Goal: Transaction & Acquisition: Purchase product/service

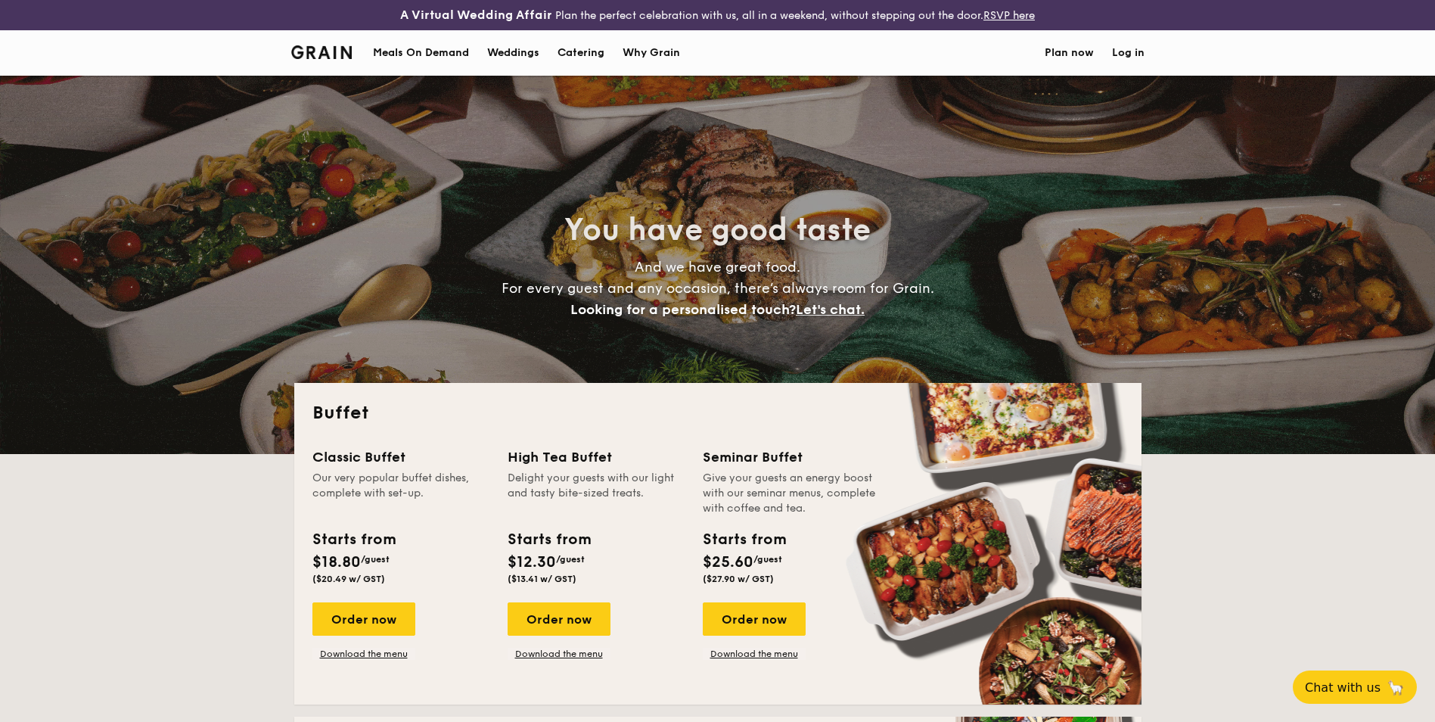
select select
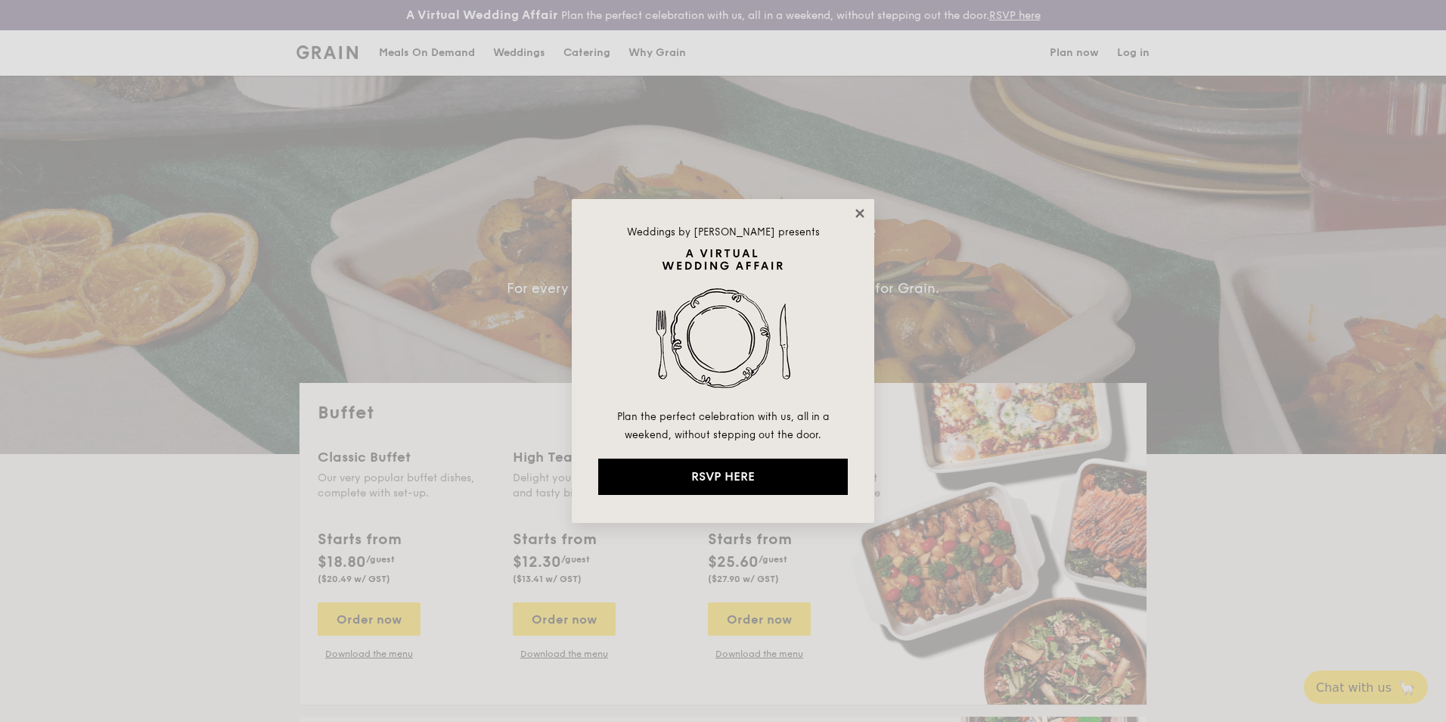
click at [859, 210] on icon at bounding box center [860, 213] width 14 height 14
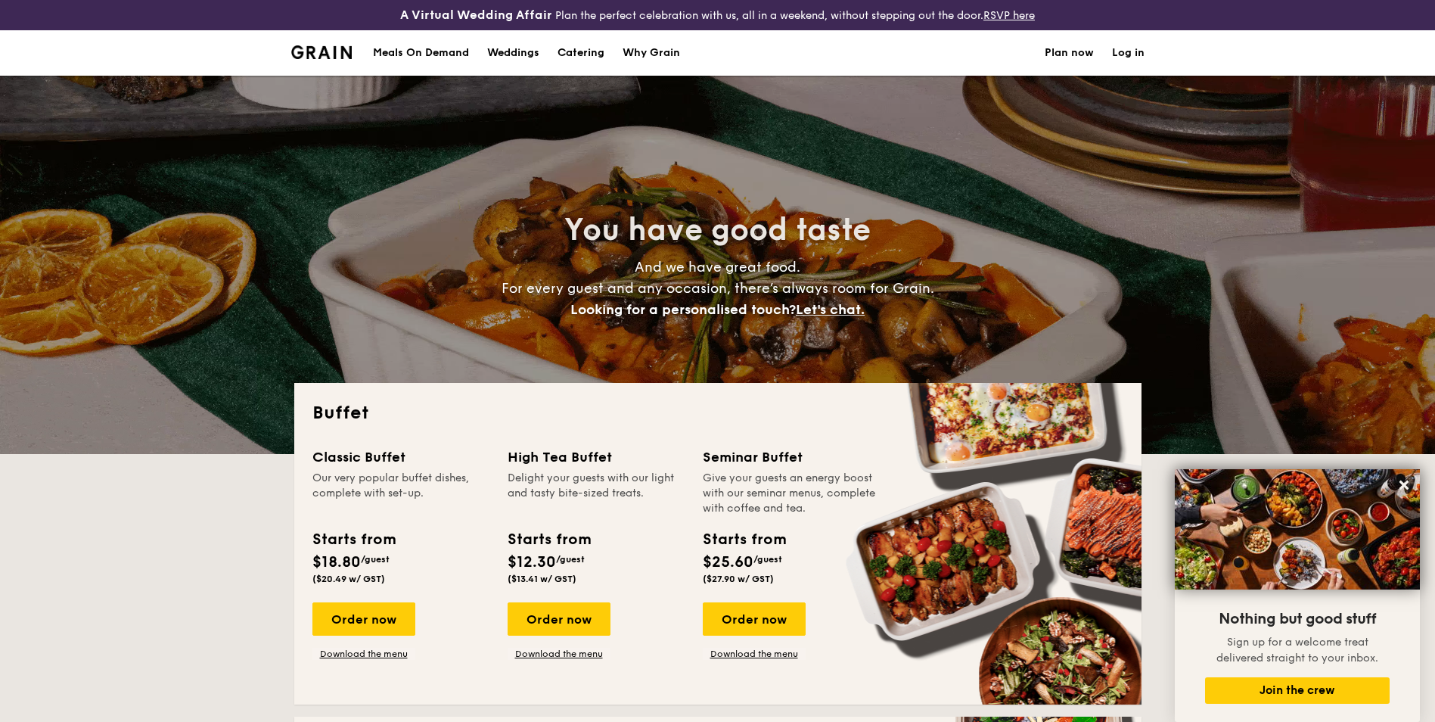
click at [608, 45] on link "Catering" at bounding box center [580, 52] width 65 height 45
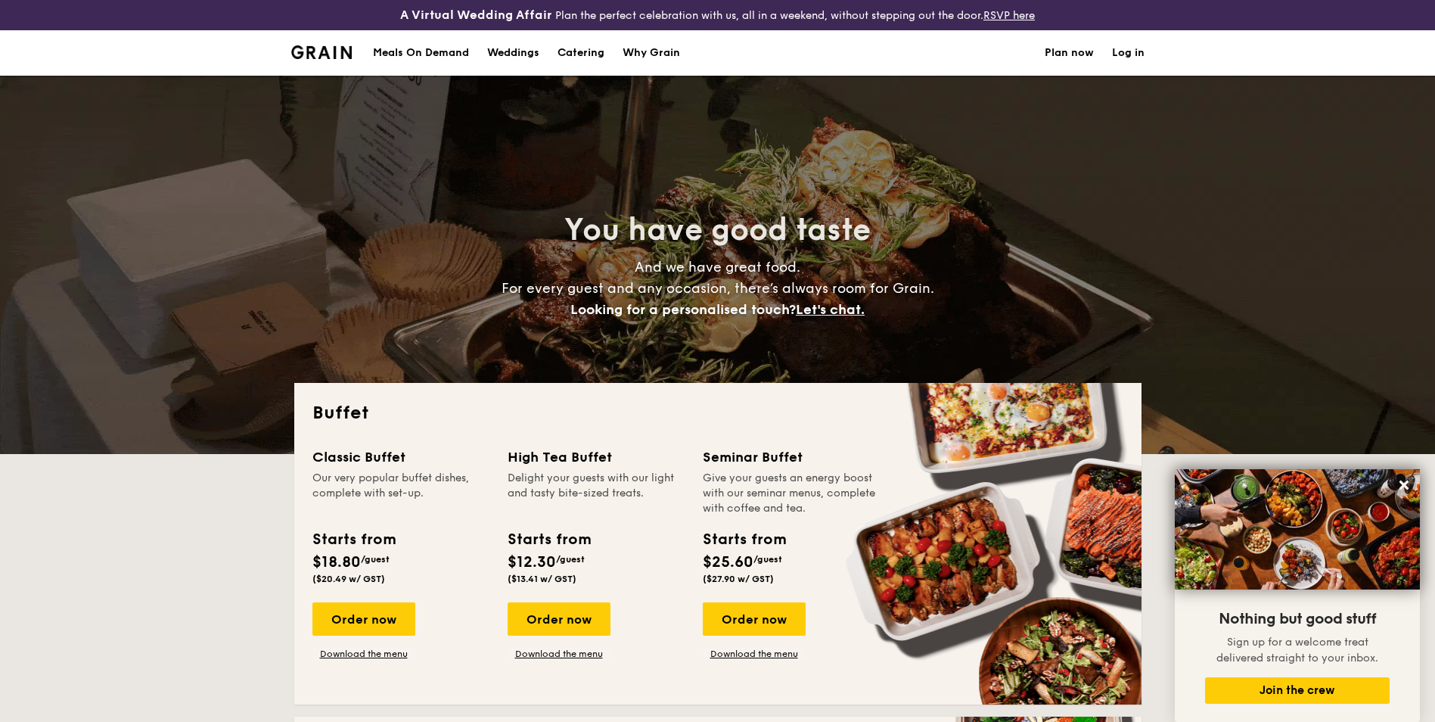
click at [594, 54] on h1 "Catering" at bounding box center [580, 52] width 47 height 45
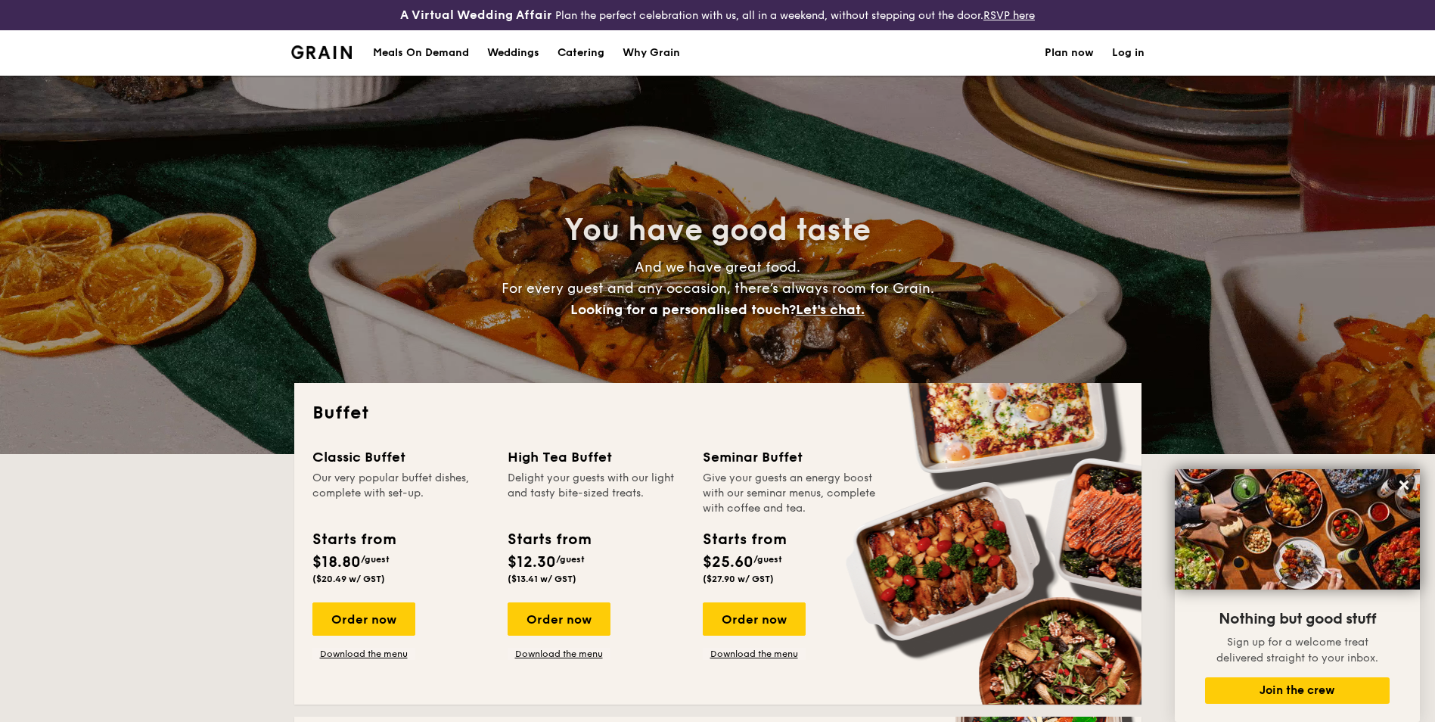
click at [594, 55] on h1 "Catering" at bounding box center [580, 52] width 47 height 45
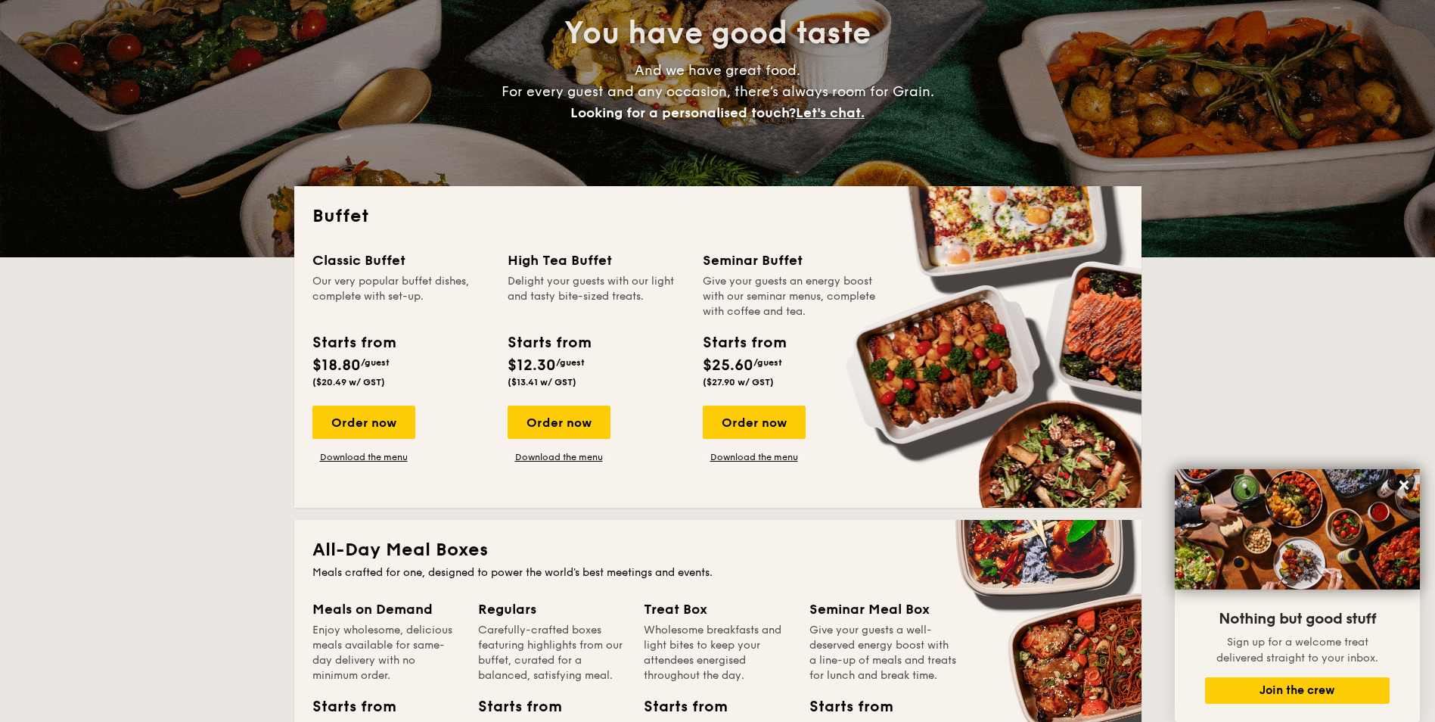
scroll to position [227, 0]
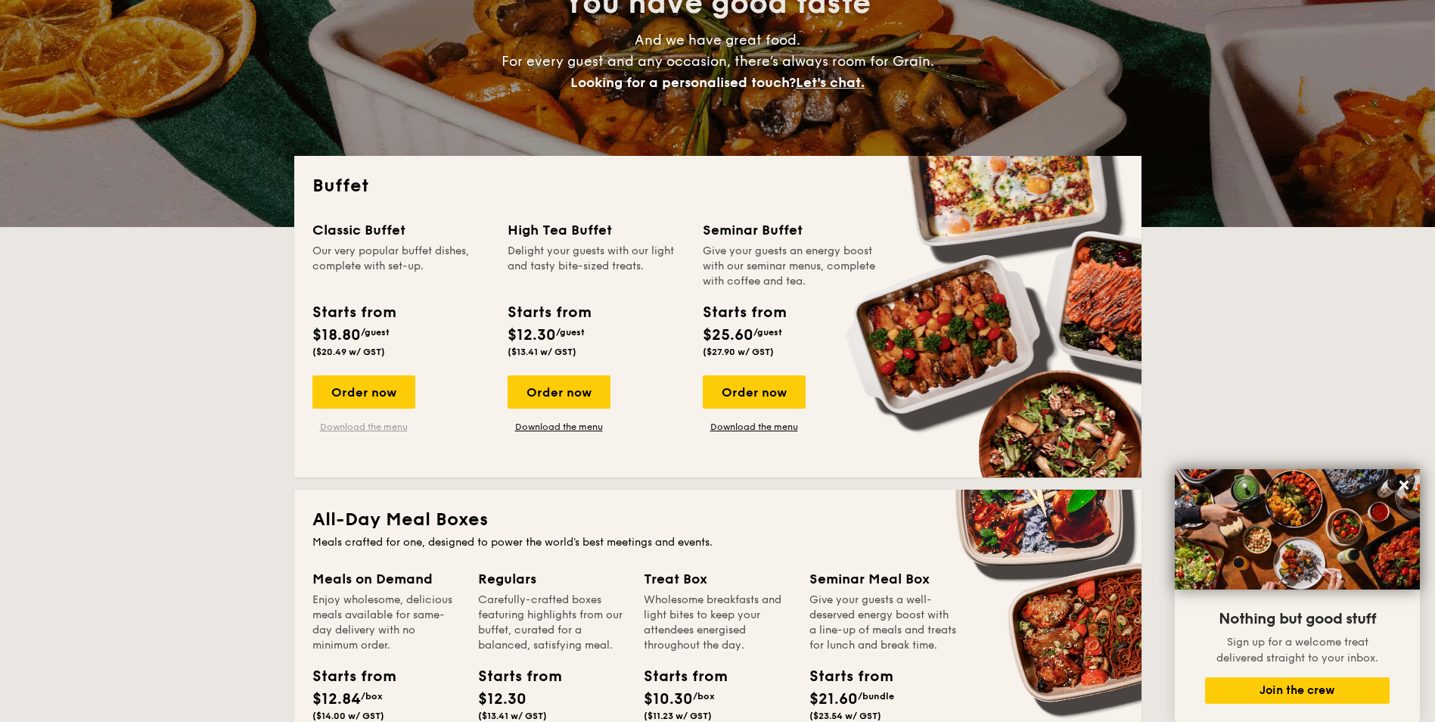
click at [351, 423] on link "Download the menu" at bounding box center [363, 427] width 103 height 12
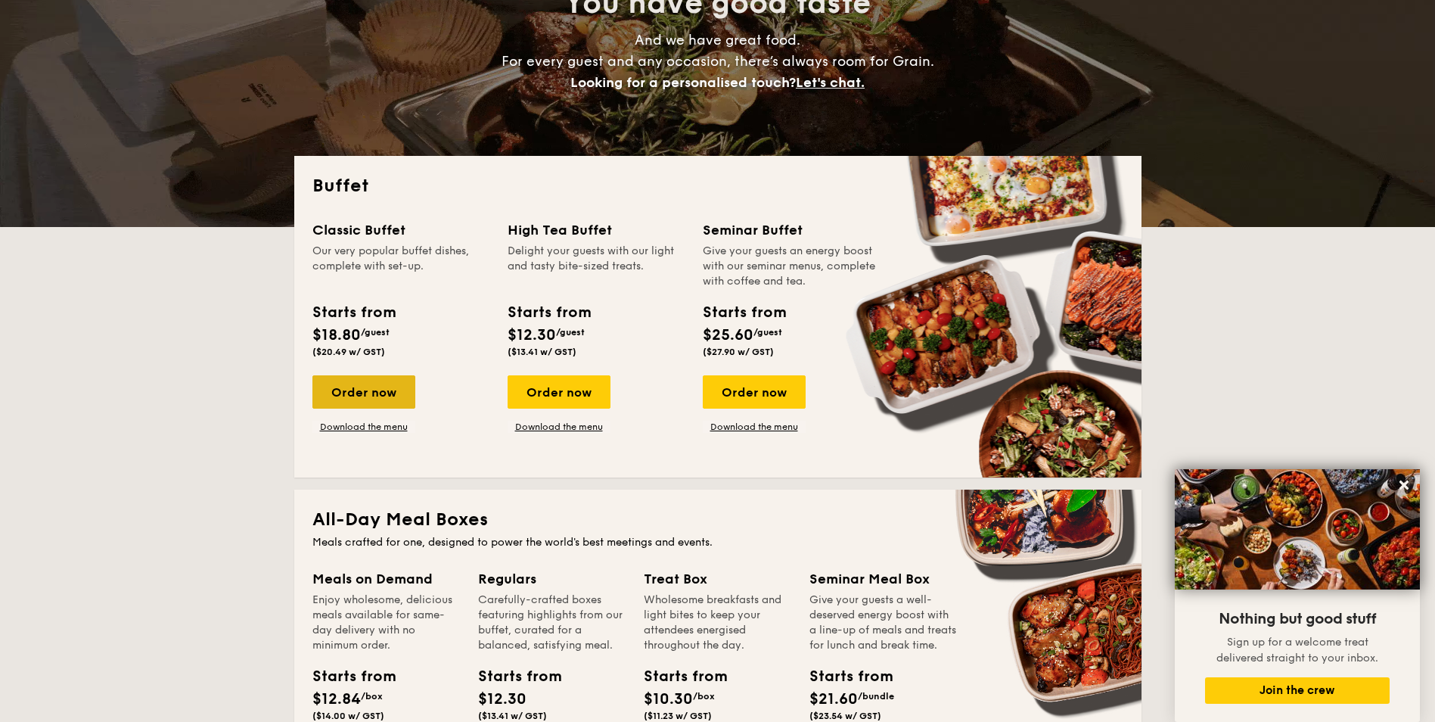
click at [372, 402] on div "Order now" at bounding box center [363, 391] width 103 height 33
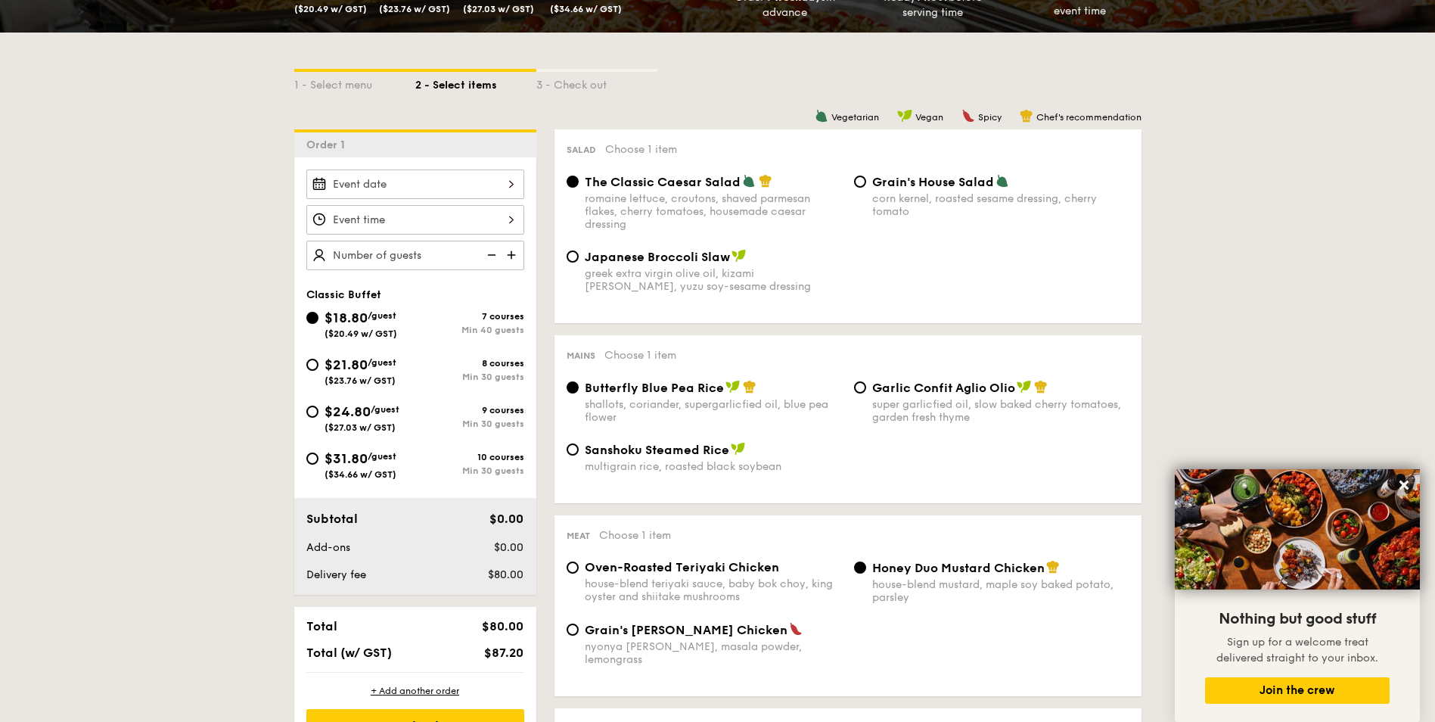
scroll to position [333, 0]
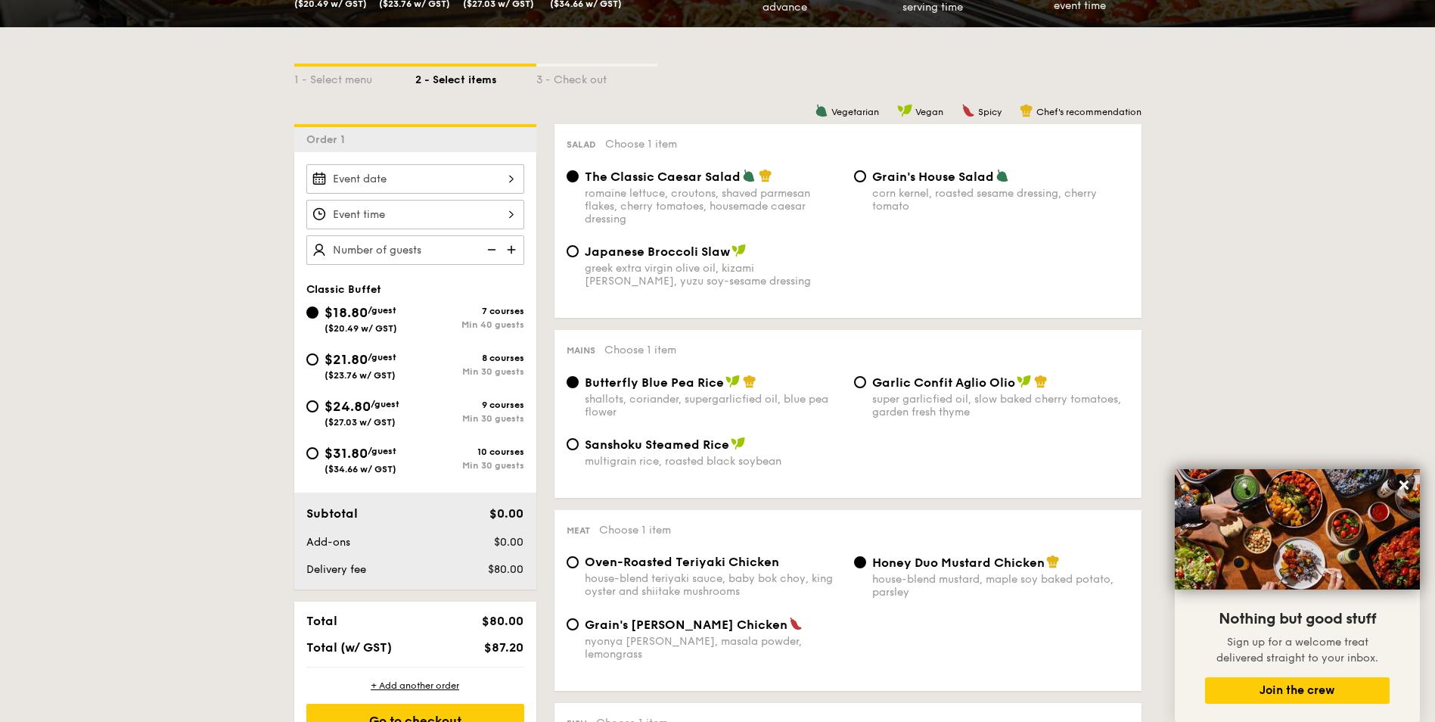
select select
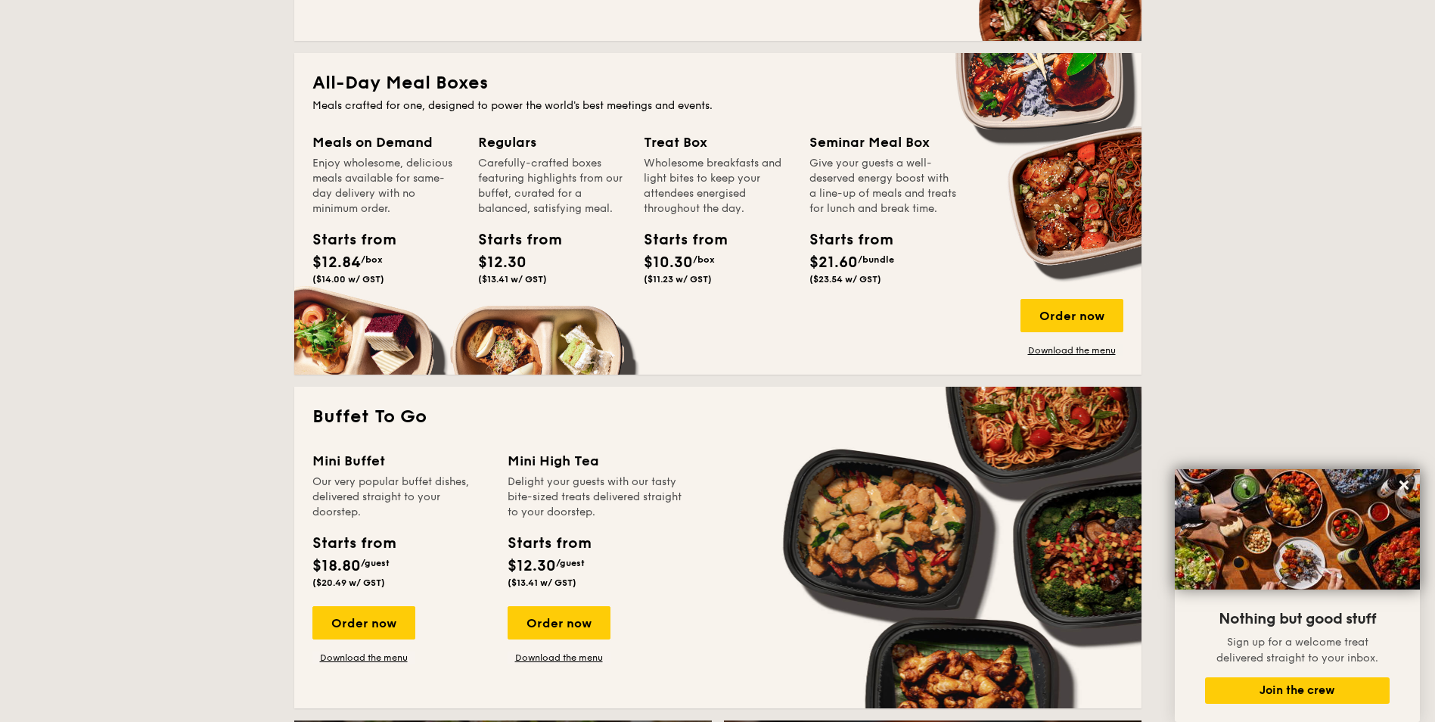
scroll to position [679, 0]
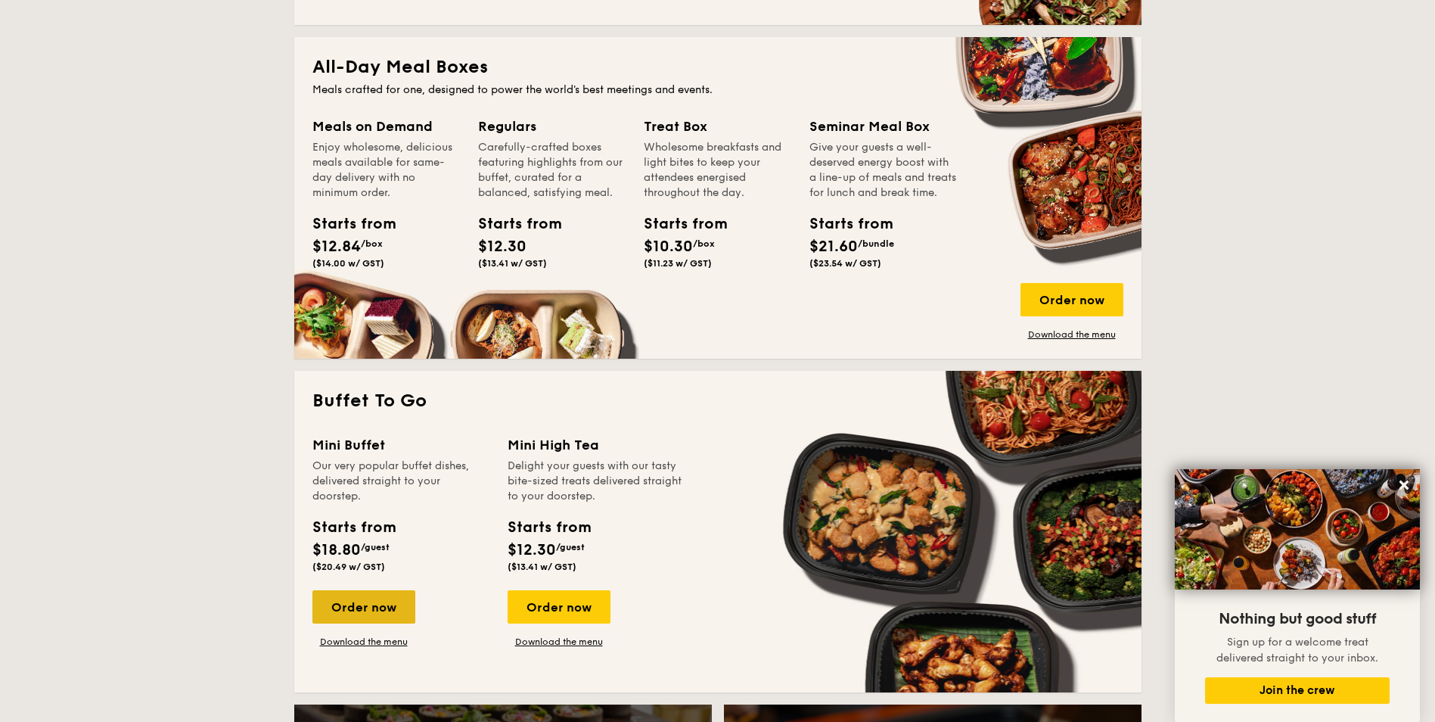
click at [362, 595] on div "Order now" at bounding box center [363, 606] width 103 height 33
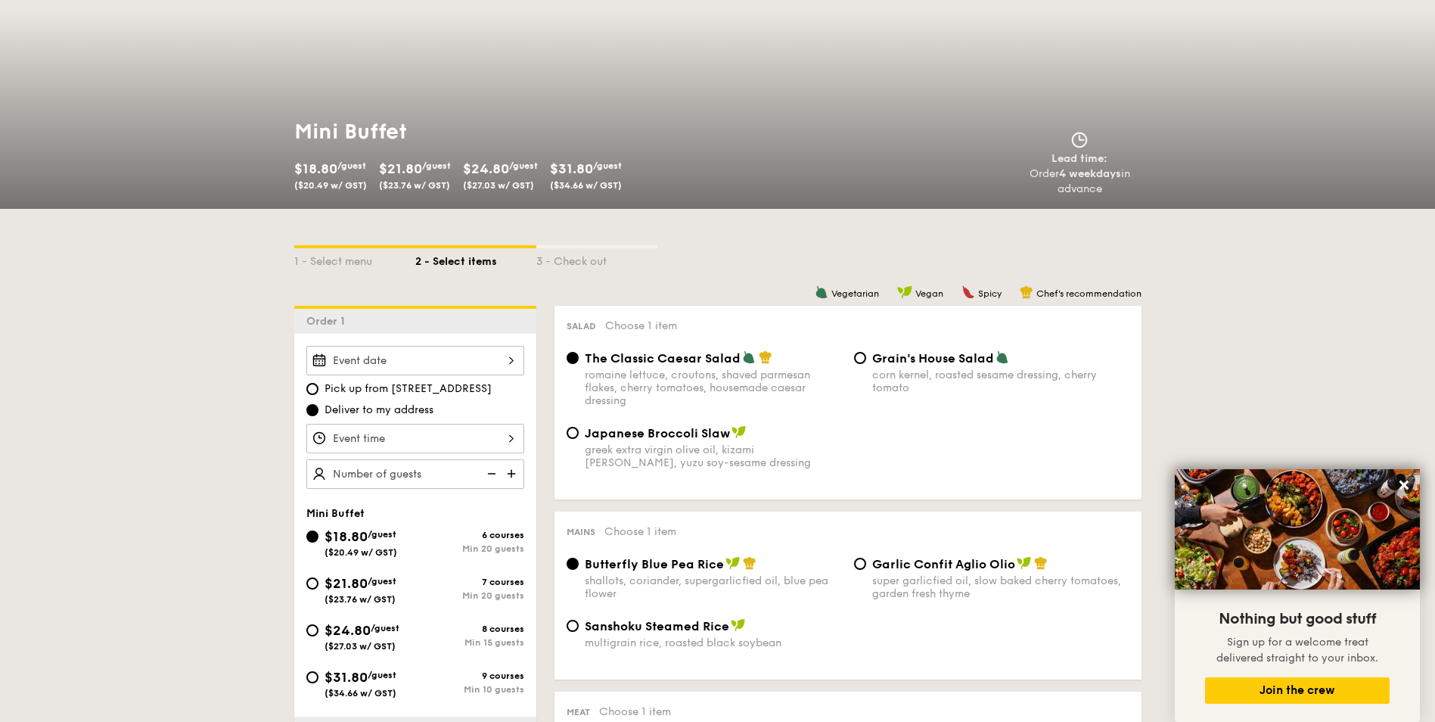
scroll to position [227, 0]
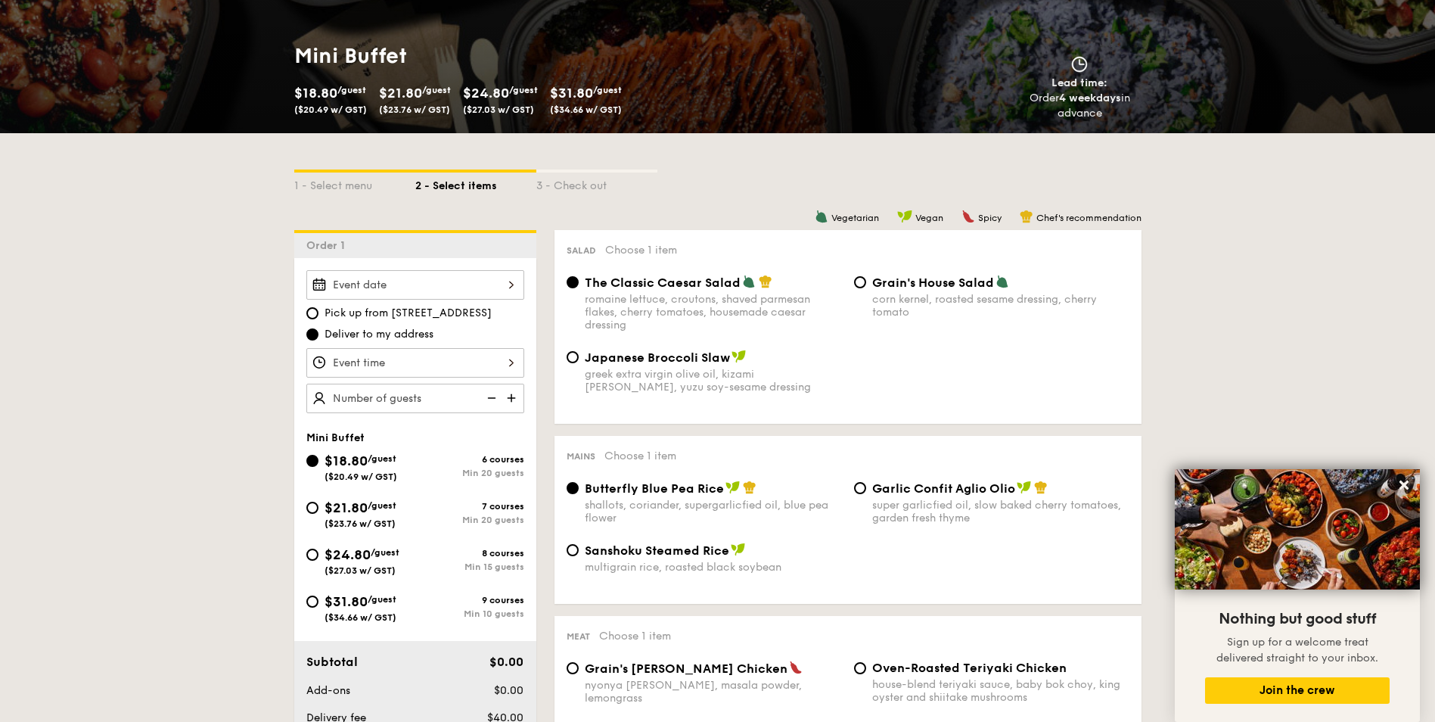
click at [306, 515] on div "$21.80 /guest ($23.76 w/ GST)" at bounding box center [360, 513] width 109 height 32
click at [306, 514] on input "$21.80 /guest ($23.76 w/ GST) 7 courses Min 20 guests" at bounding box center [312, 507] width 12 height 12
radio input "true"
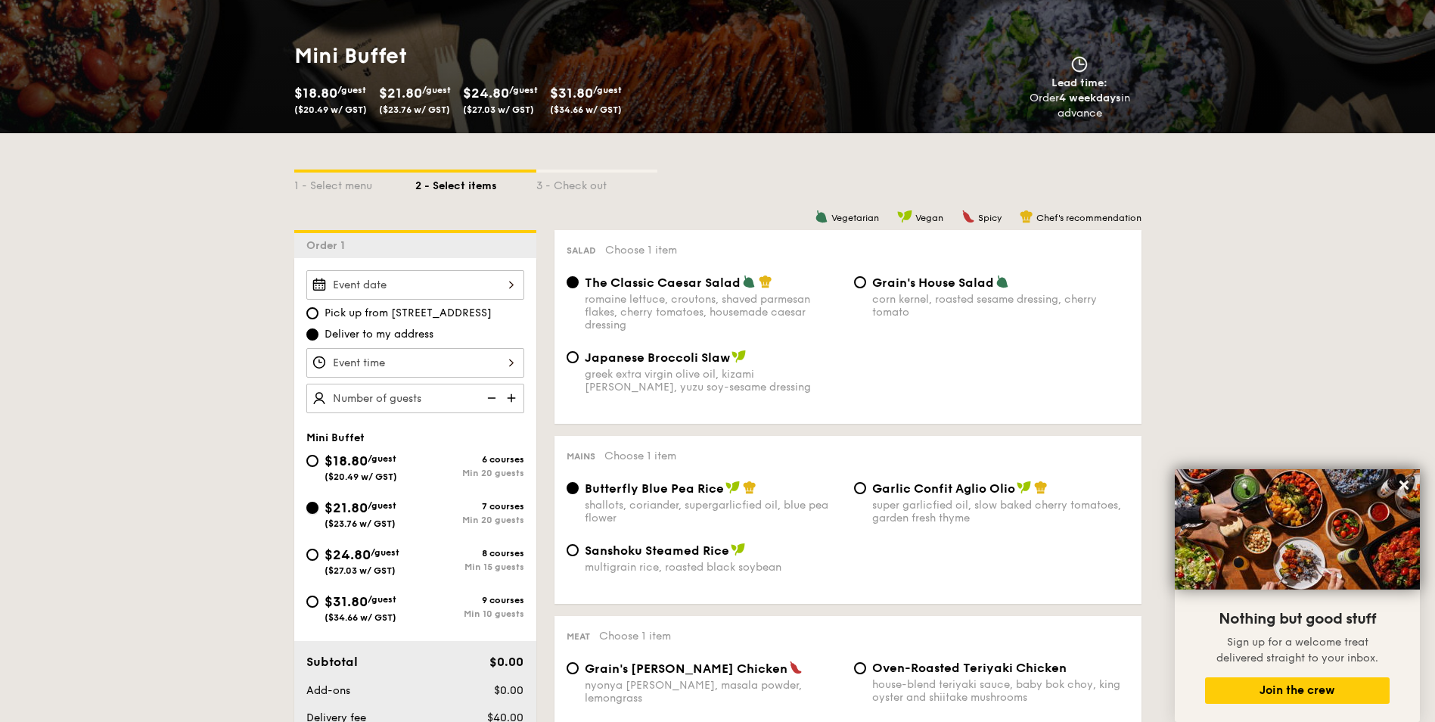
radio input "false"
radio input "true"
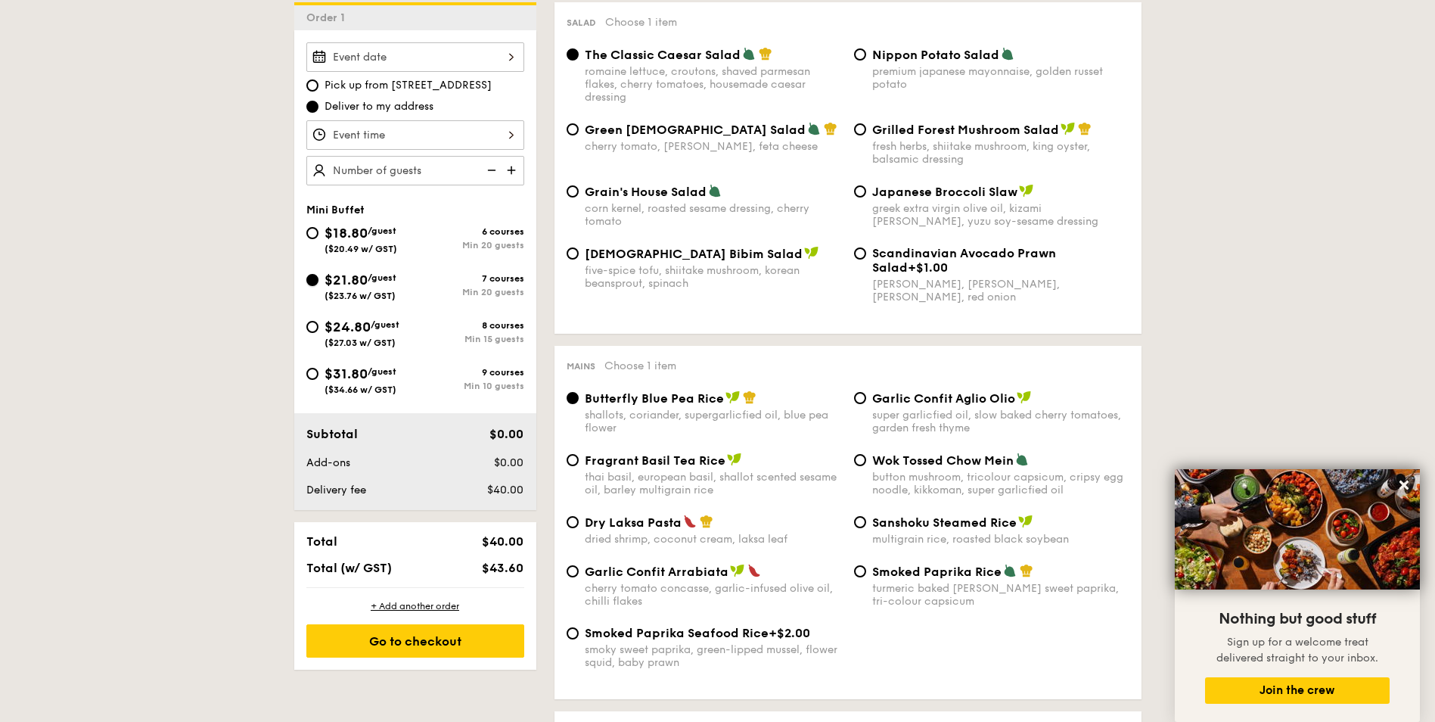
scroll to position [454, 0]
click at [514, 169] on img at bounding box center [512, 171] width 23 height 29
click at [495, 169] on img at bounding box center [490, 171] width 23 height 29
type input "20 guests"
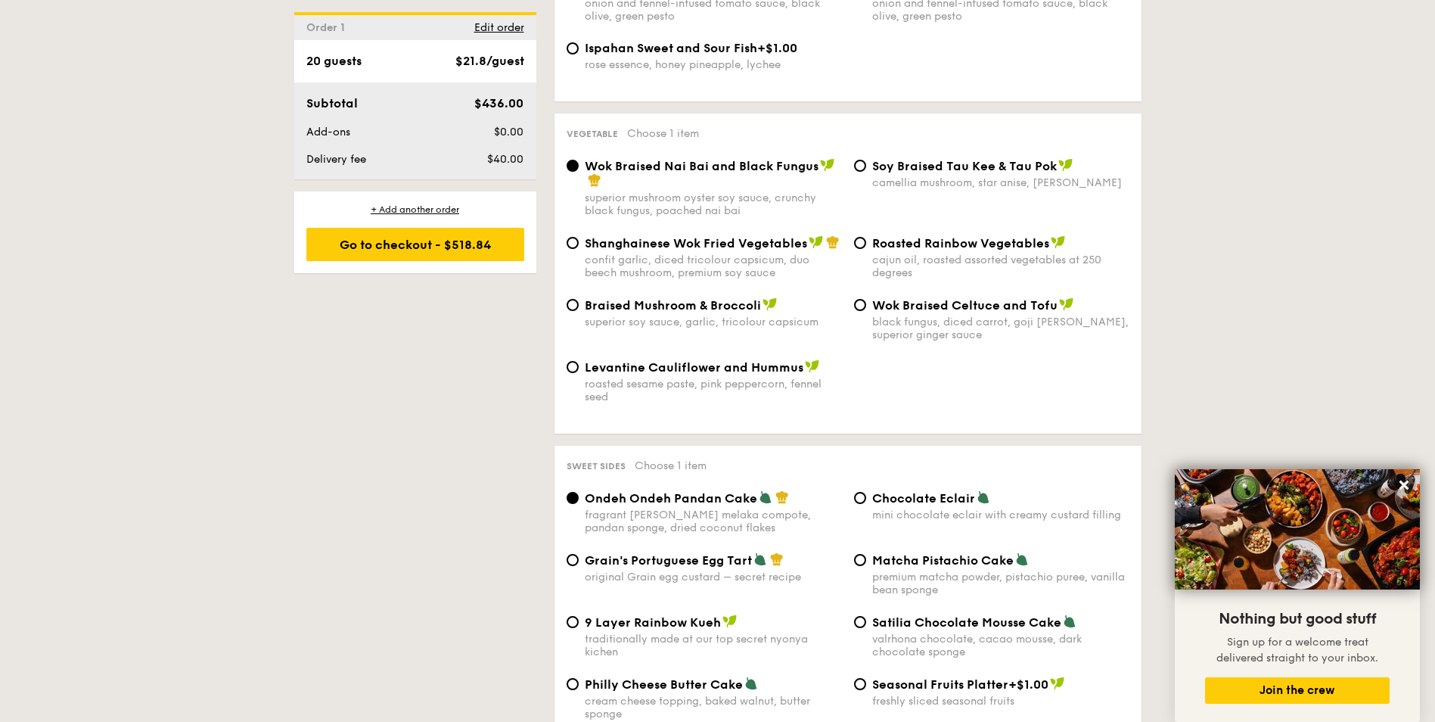
scroll to position [1788, 0]
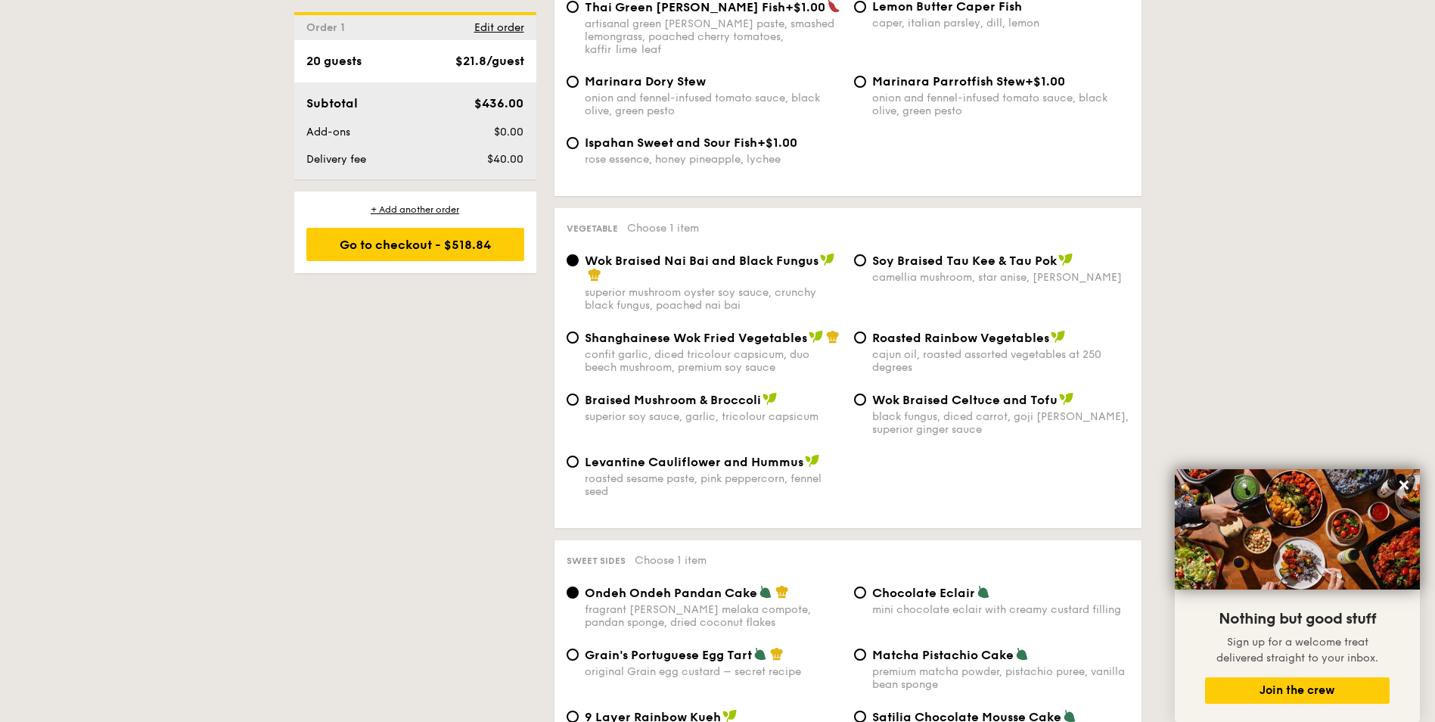
select select
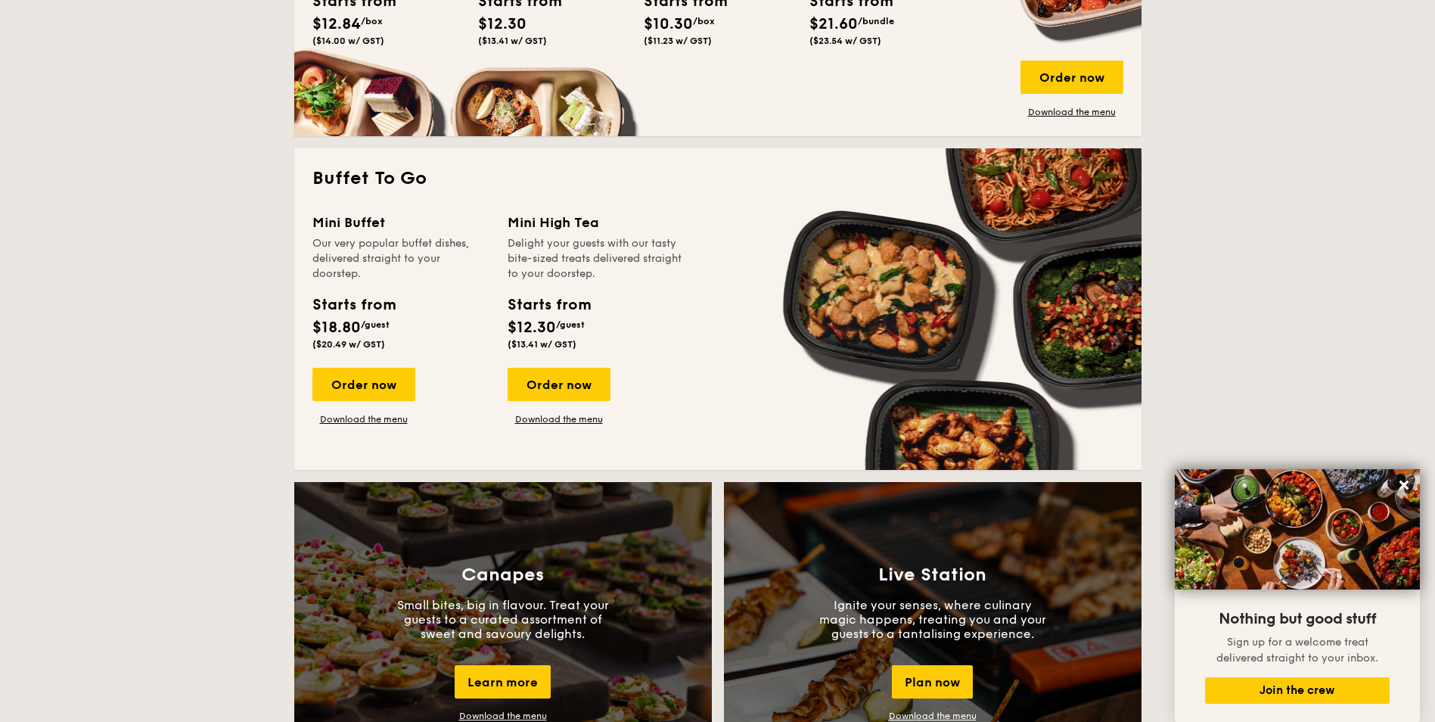
scroll to position [894, 0]
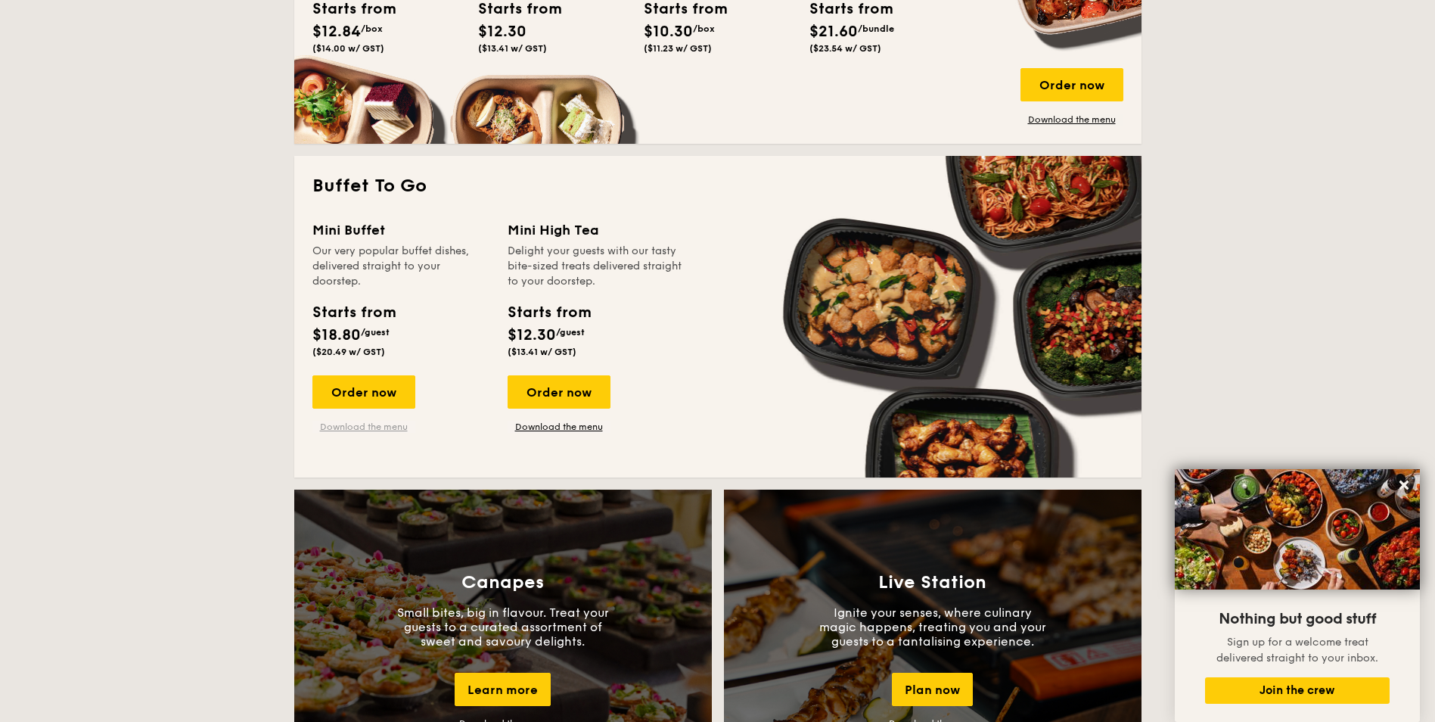
click at [374, 430] on link "Download the menu" at bounding box center [363, 427] width 103 height 12
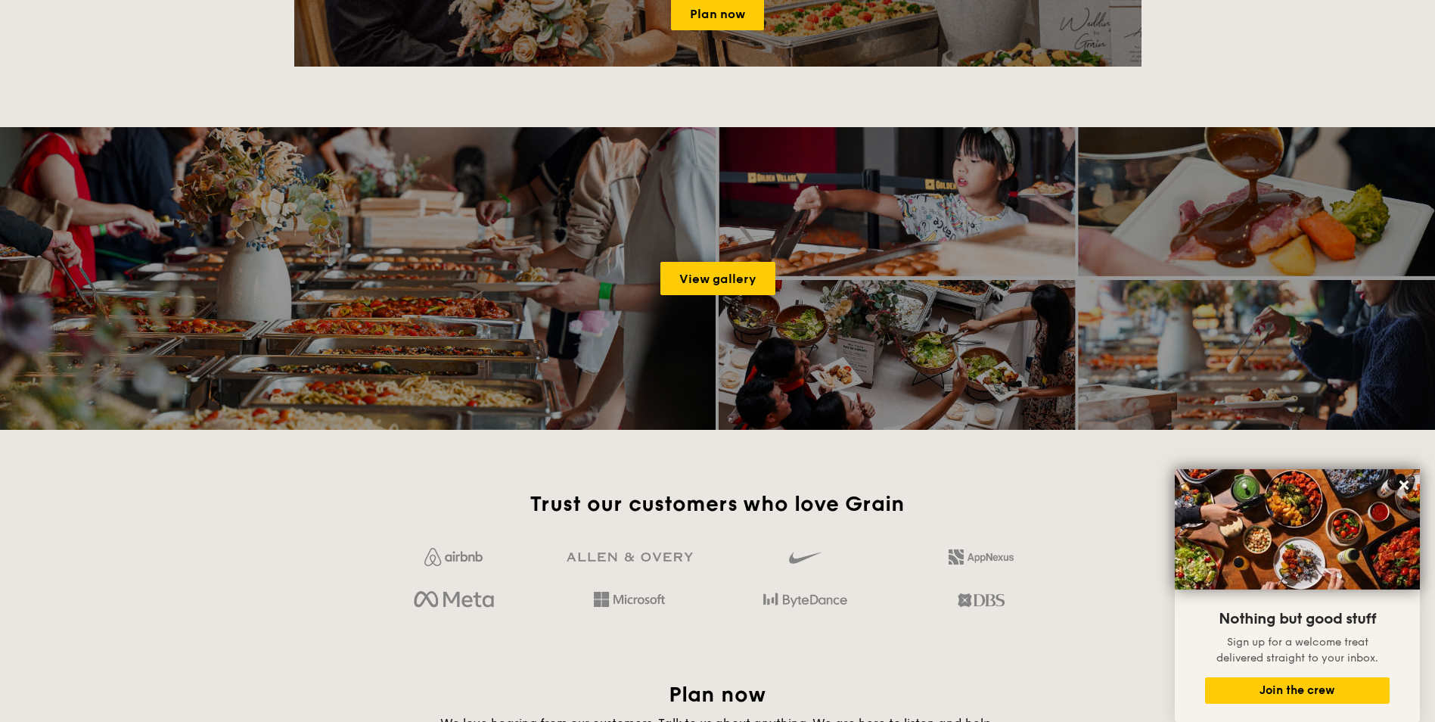
scroll to position [960, 0]
